Goal: Find specific page/section: Find specific page/section

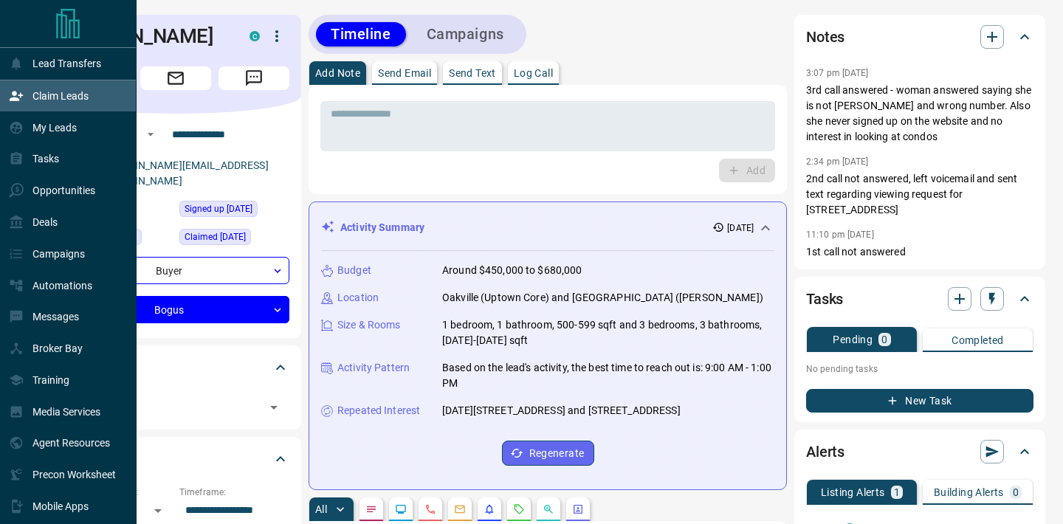
click at [23, 98] on icon at bounding box center [16, 96] width 15 height 15
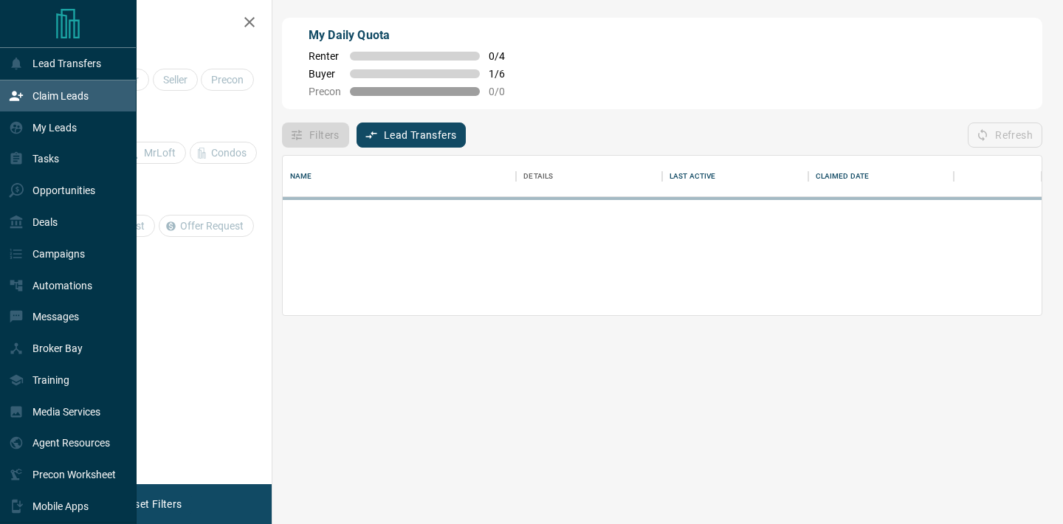
scroll to position [1, 1]
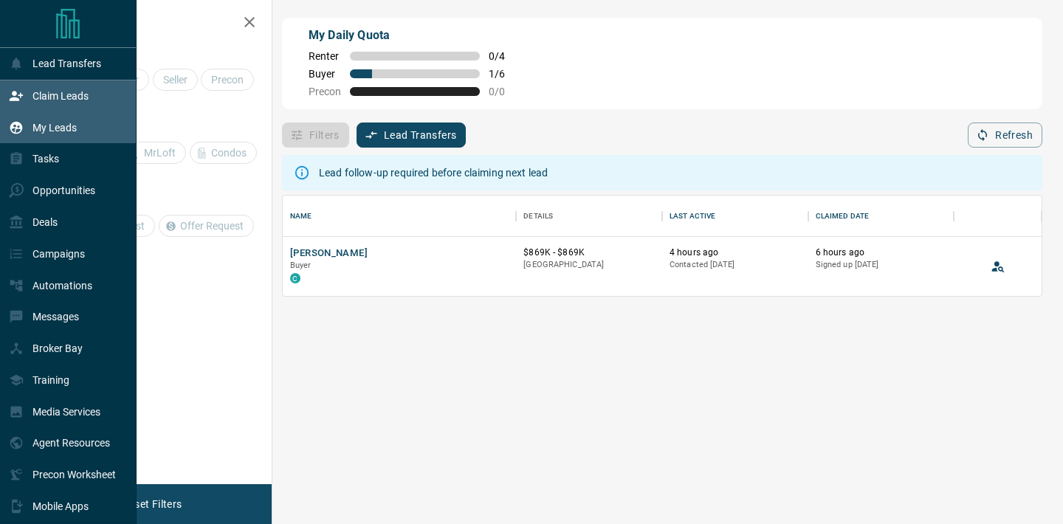
click at [24, 130] on div "My Leads" at bounding box center [43, 127] width 68 height 24
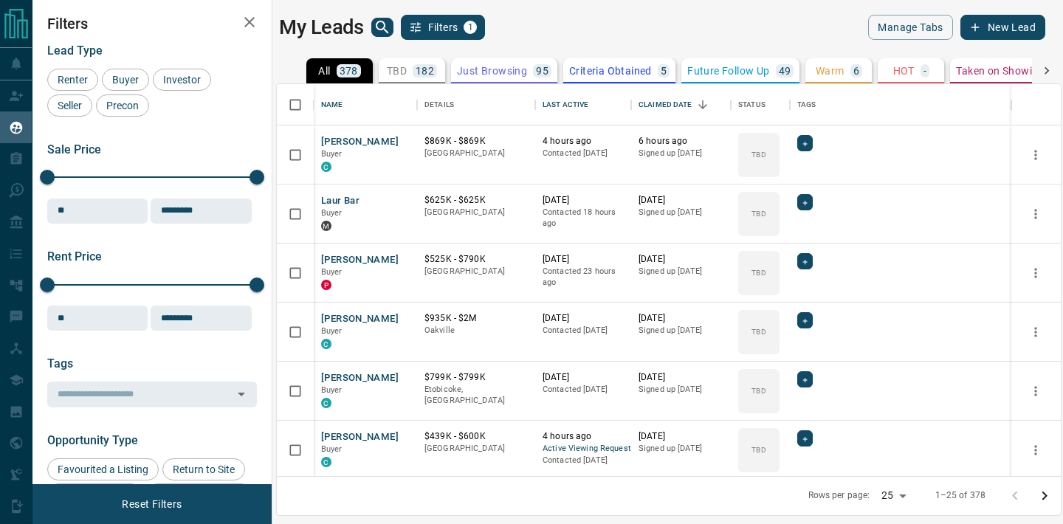
scroll to position [392, 784]
click at [386, 24] on icon "search button" at bounding box center [383, 27] width 18 height 18
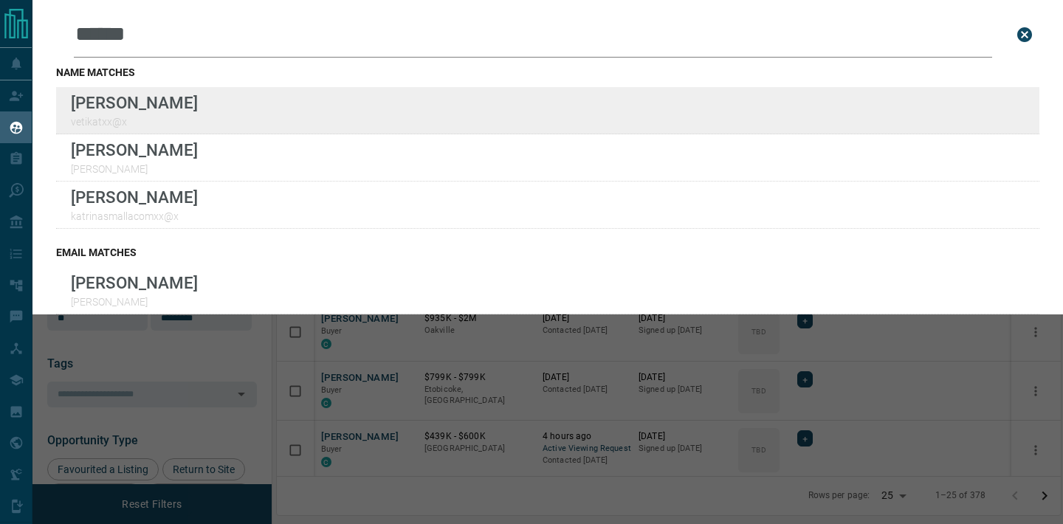
type input "******"
click at [0, 0] on div "Lead Transfers Claim Leads My Leads Tasks Opportunities Deals Campaigns Automat…" at bounding box center [531, 253] width 1063 height 506
